Goal: Navigation & Orientation: Go to known website

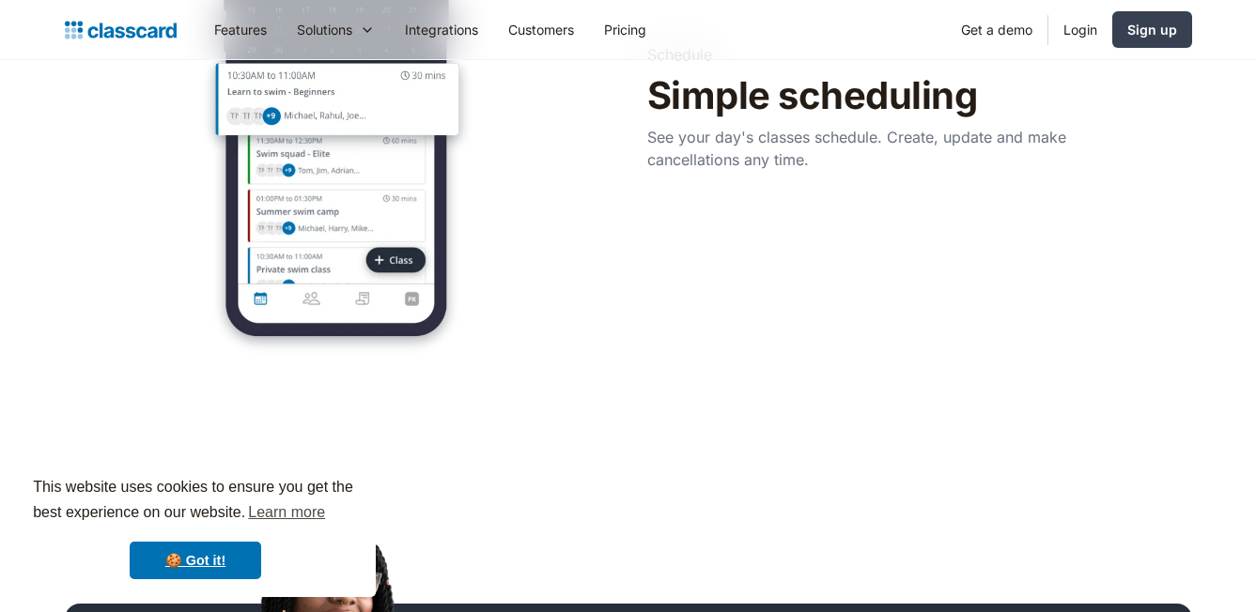
scroll to position [1096, 0]
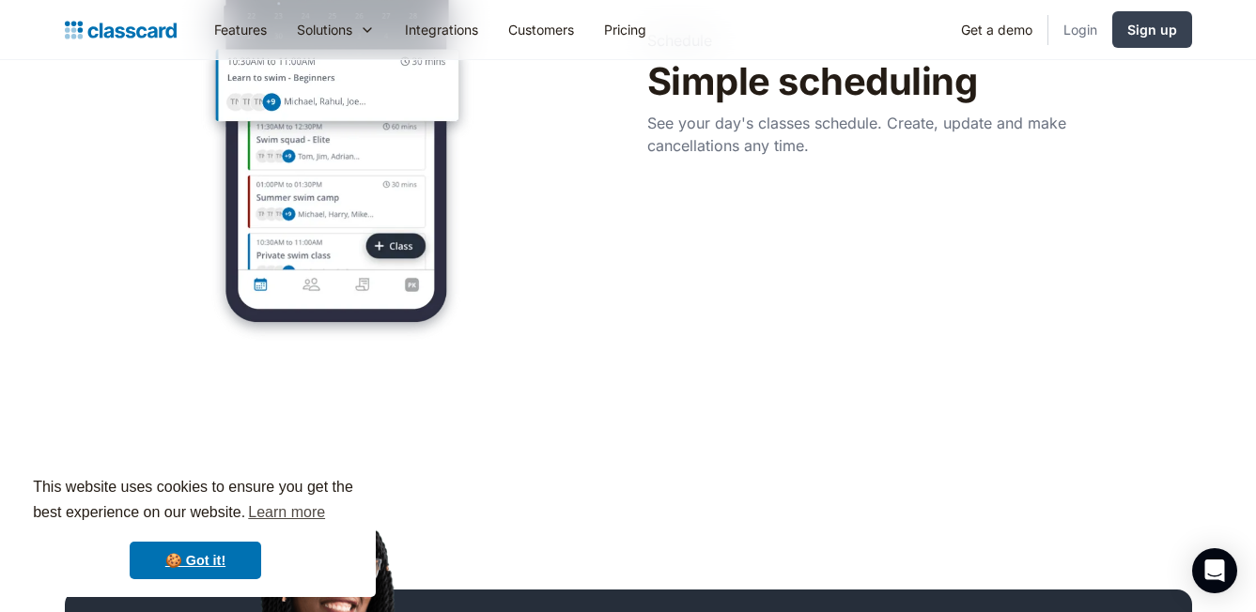
click at [1080, 40] on link "Login" at bounding box center [1080, 29] width 64 height 42
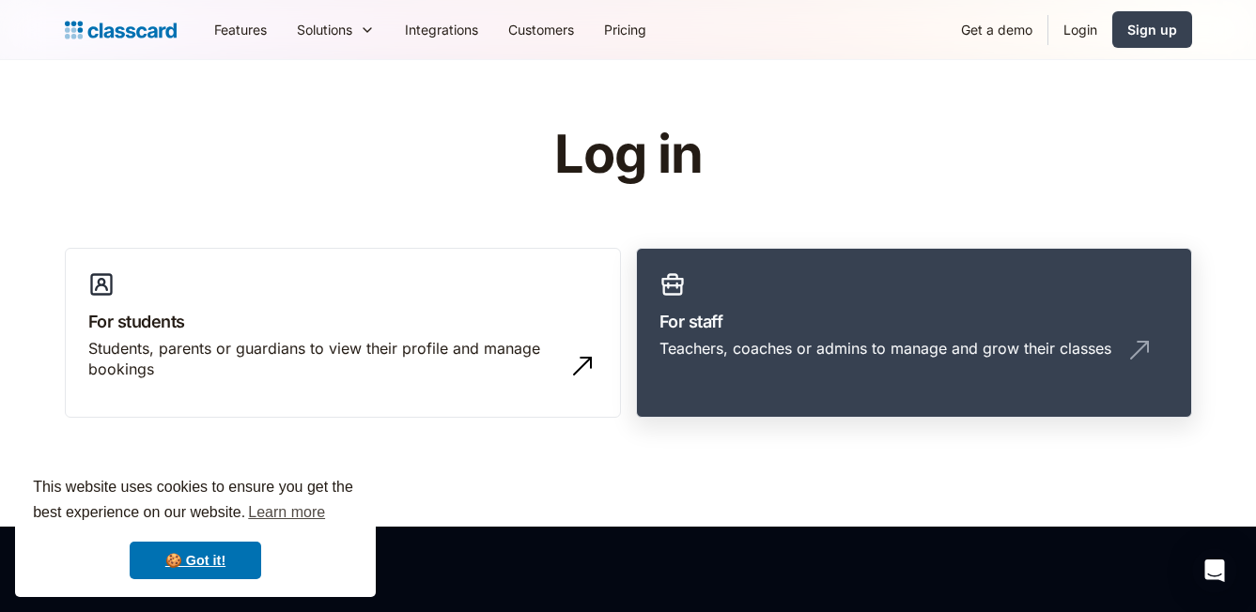
click at [1130, 349] on img at bounding box center [1139, 350] width 30 height 30
